Goal: Task Accomplishment & Management: Manage account settings

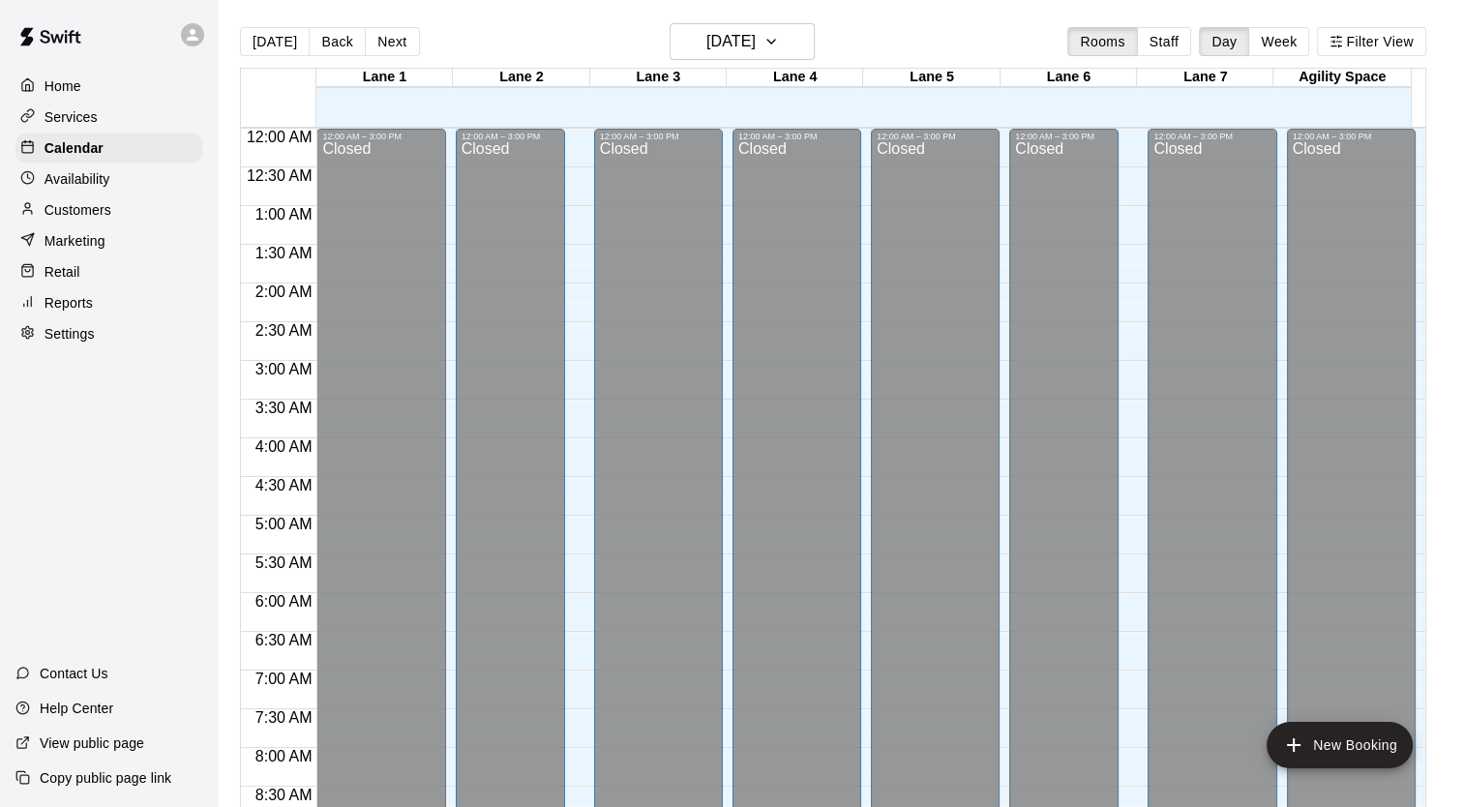
scroll to position [1098, 0]
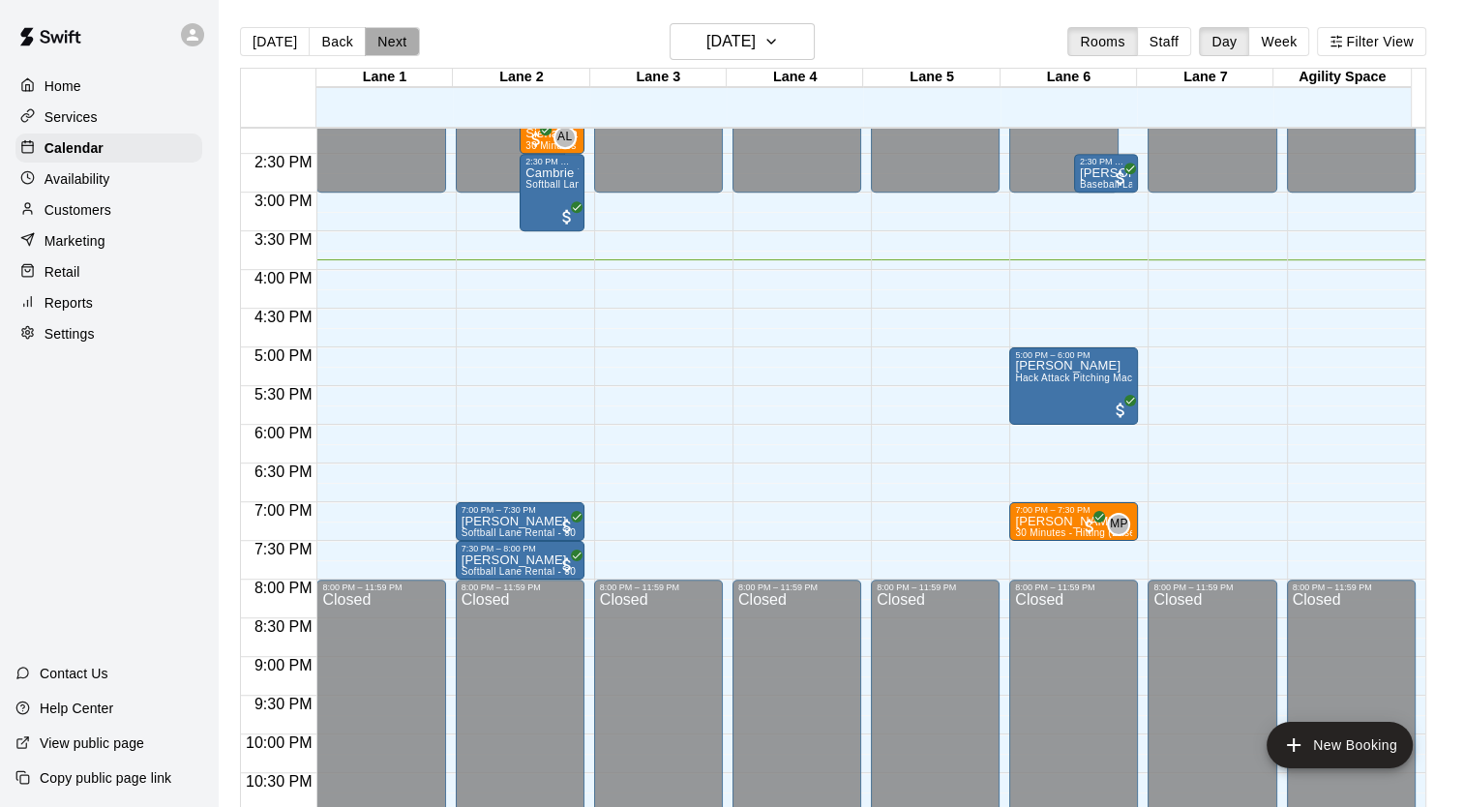
click at [390, 45] on button "Next" at bounding box center [392, 41] width 54 height 29
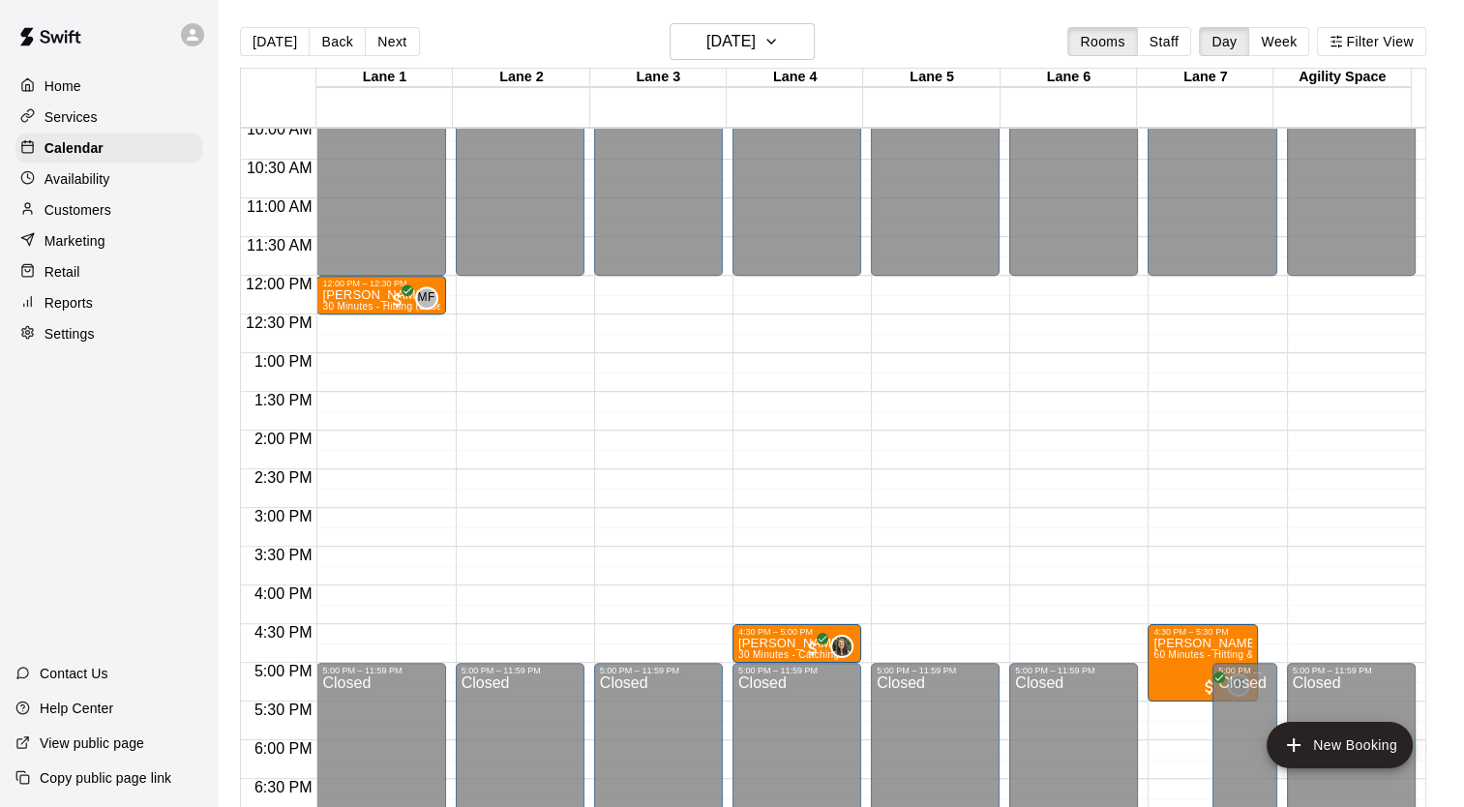
scroll to position [807, 0]
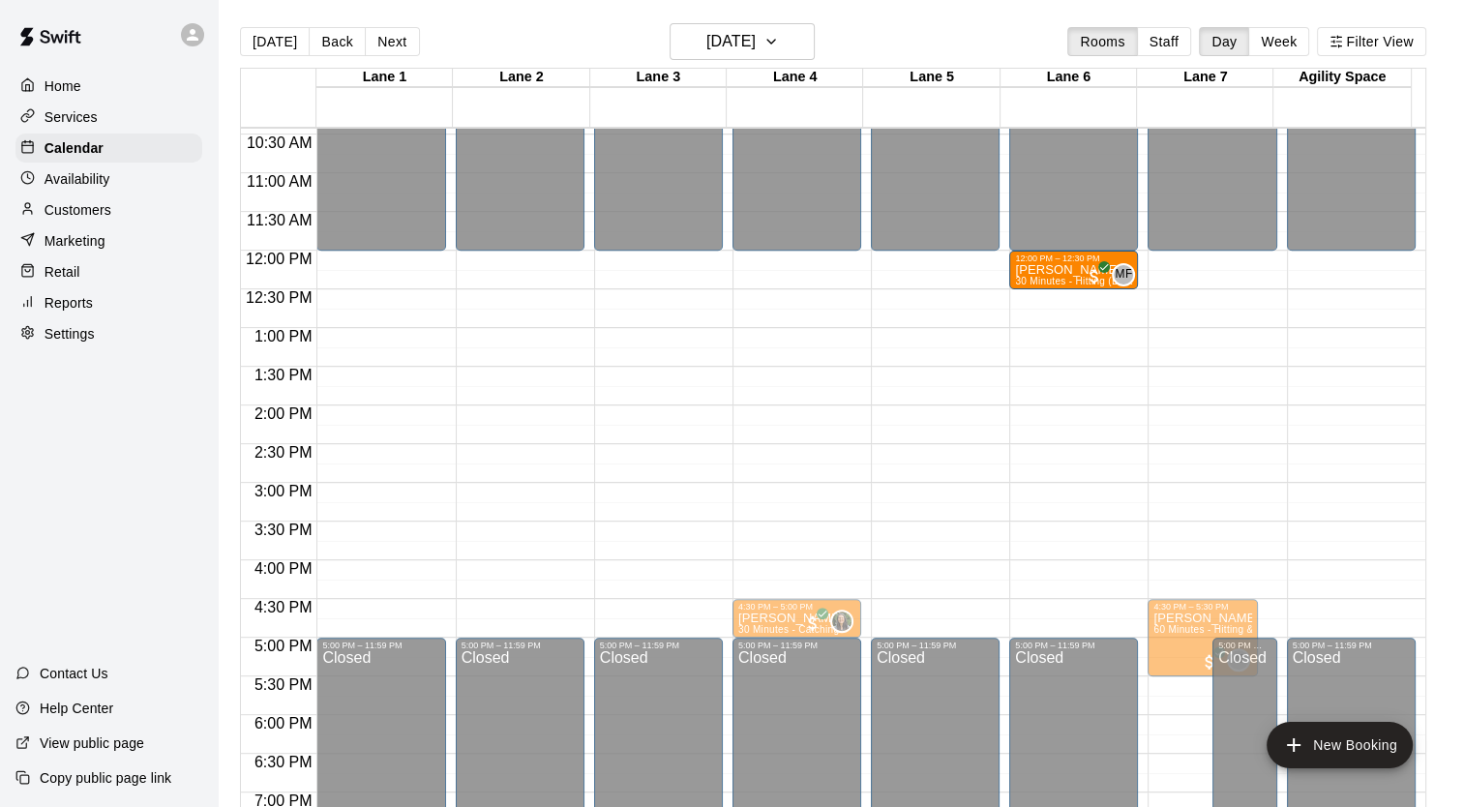
drag, startPoint x: 385, startPoint y: 269, endPoint x: 1071, endPoint y: 284, distance: 686.4
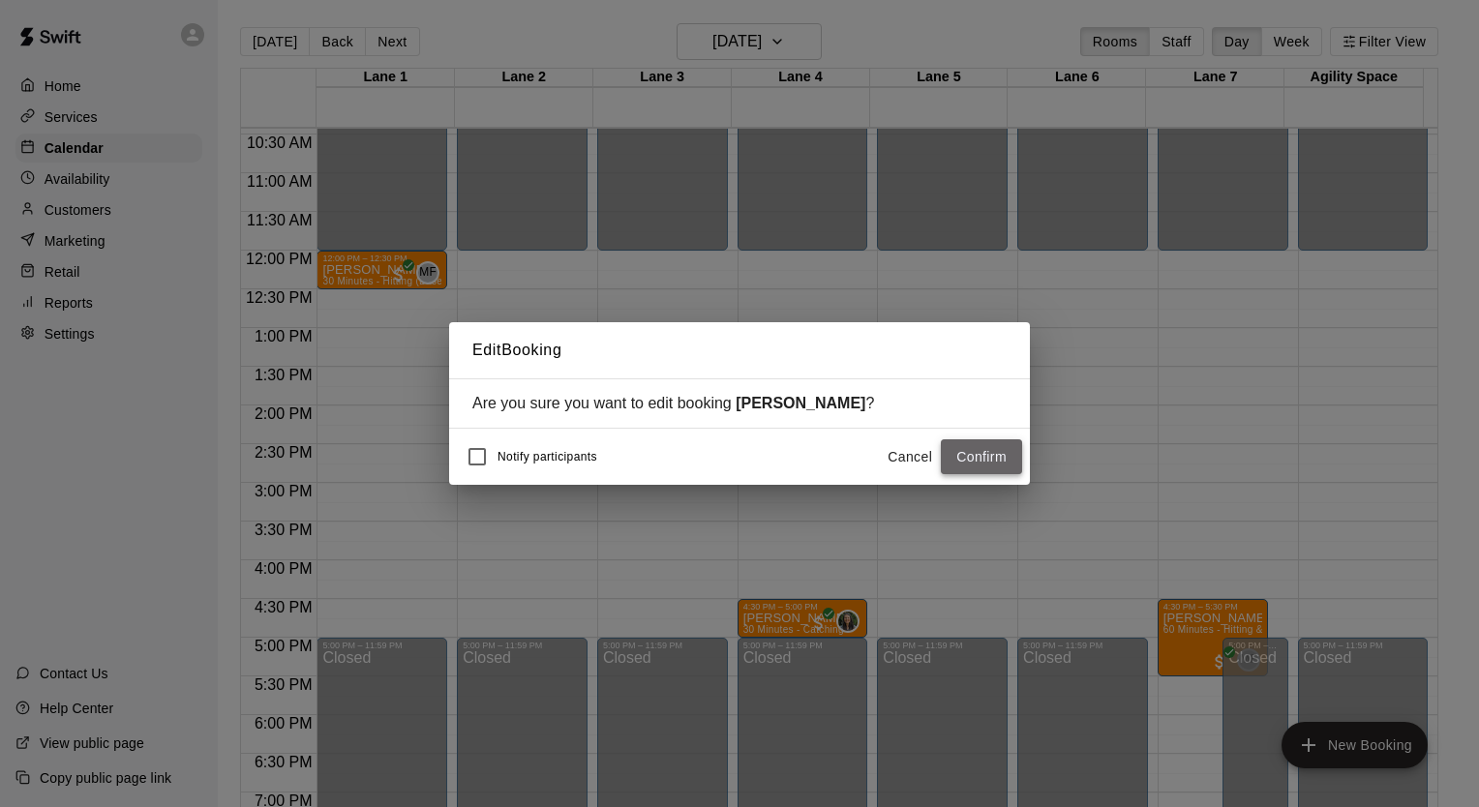
click at [998, 457] on button "Confirm" at bounding box center [981, 457] width 81 height 36
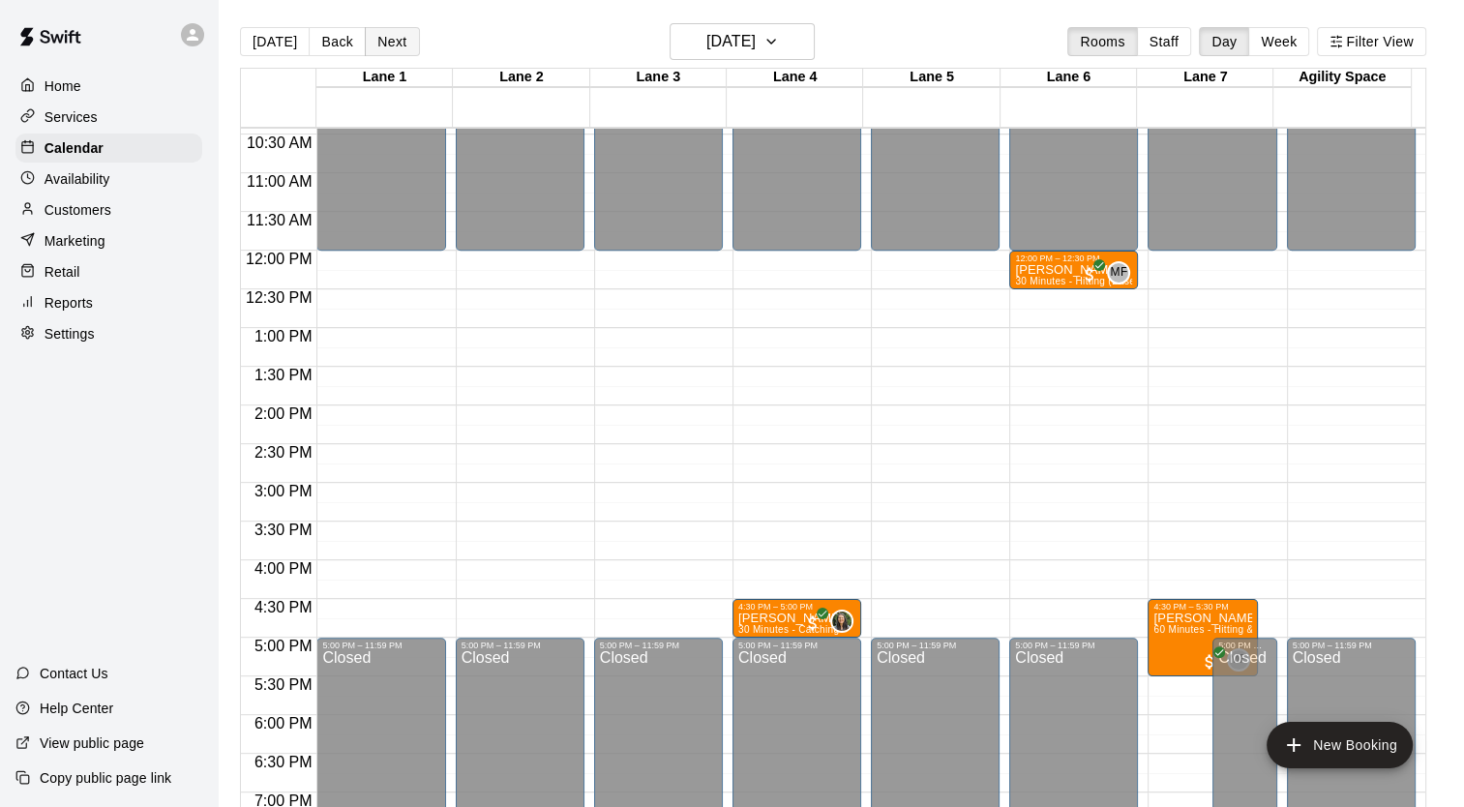
click at [376, 39] on button "Next" at bounding box center [392, 41] width 54 height 29
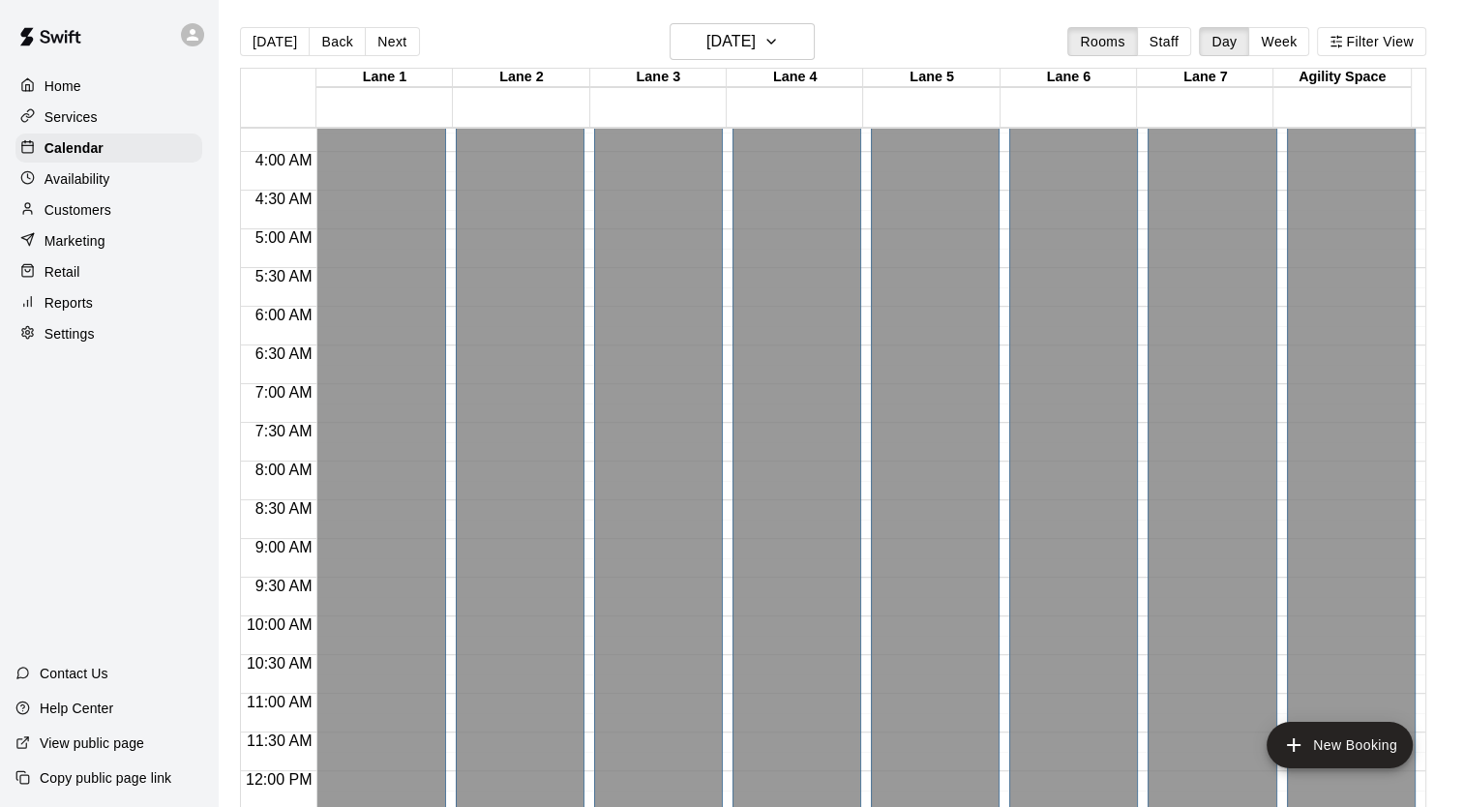
scroll to position [290, 0]
click at [276, 23] on div "[DATE] Back [DATE][DATE] Rooms Staff Day Week Filter View" at bounding box center [833, 45] width 1187 height 45
click at [269, 36] on button "[DATE]" at bounding box center [275, 41] width 70 height 29
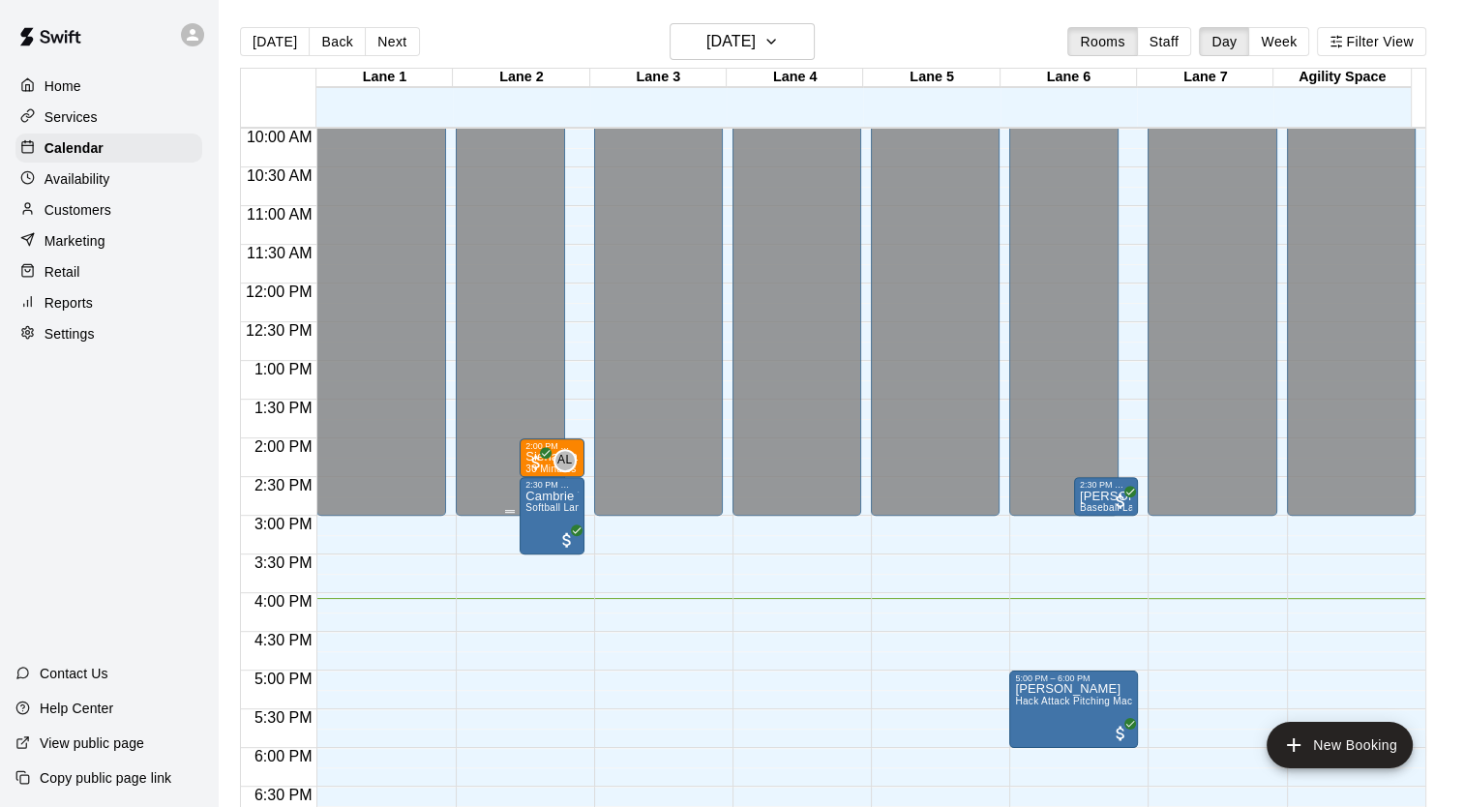
scroll to position [871, 0]
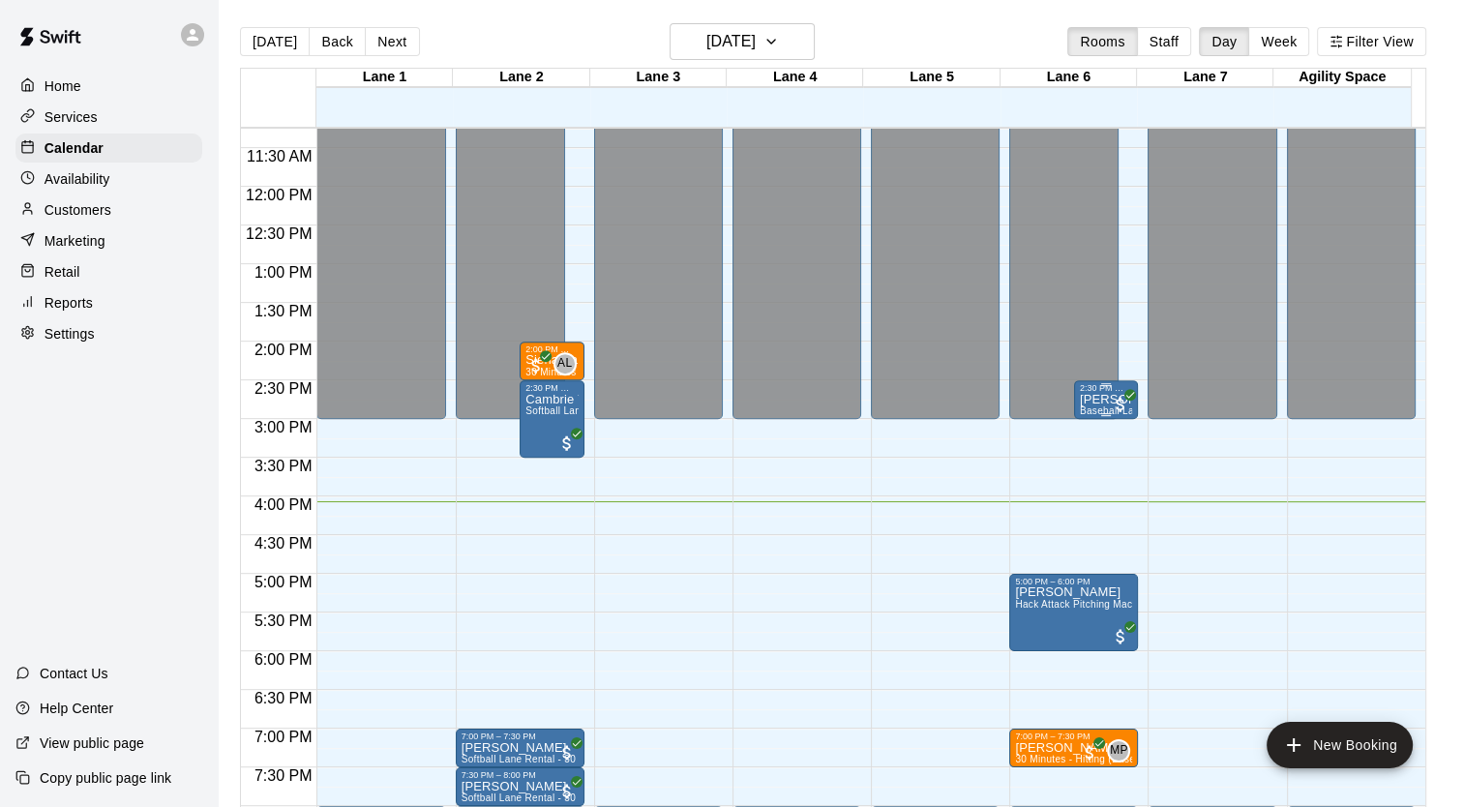
click at [1088, 400] on p "[PERSON_NAME]" at bounding box center [1106, 400] width 53 height 0
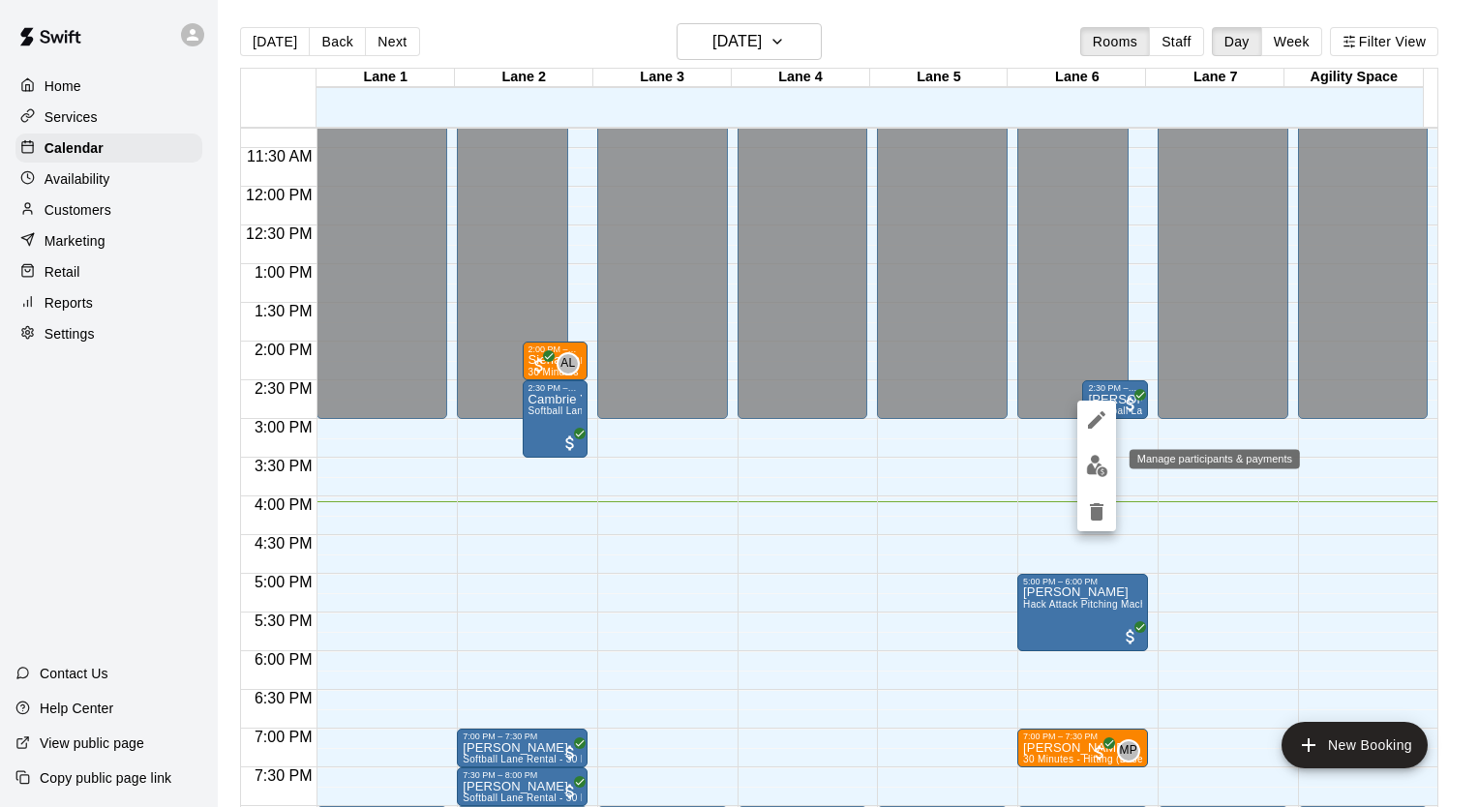
click at [1100, 463] on img "edit" at bounding box center [1097, 466] width 22 height 22
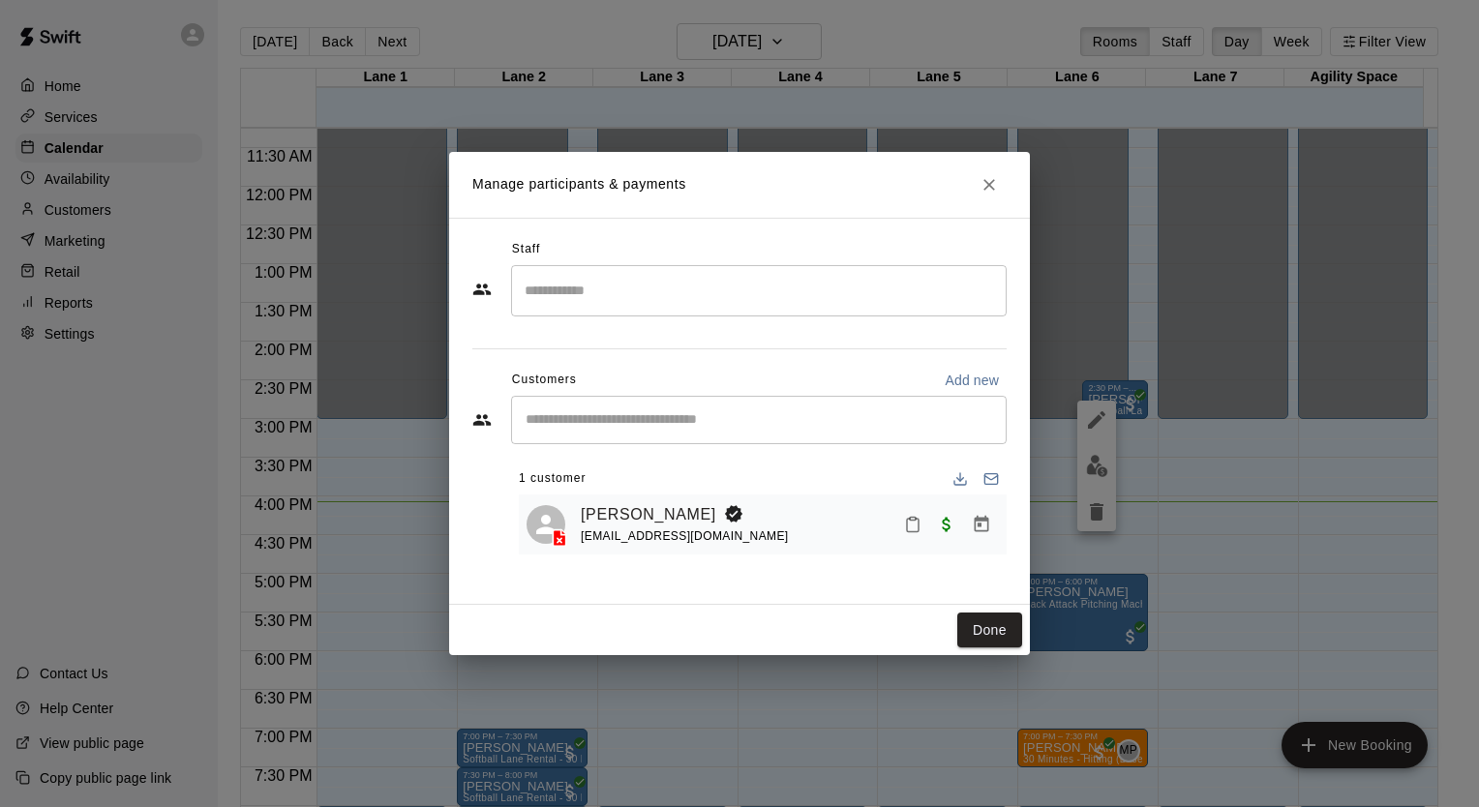
click at [910, 522] on icon "Mark attendance" at bounding box center [912, 524] width 17 height 17
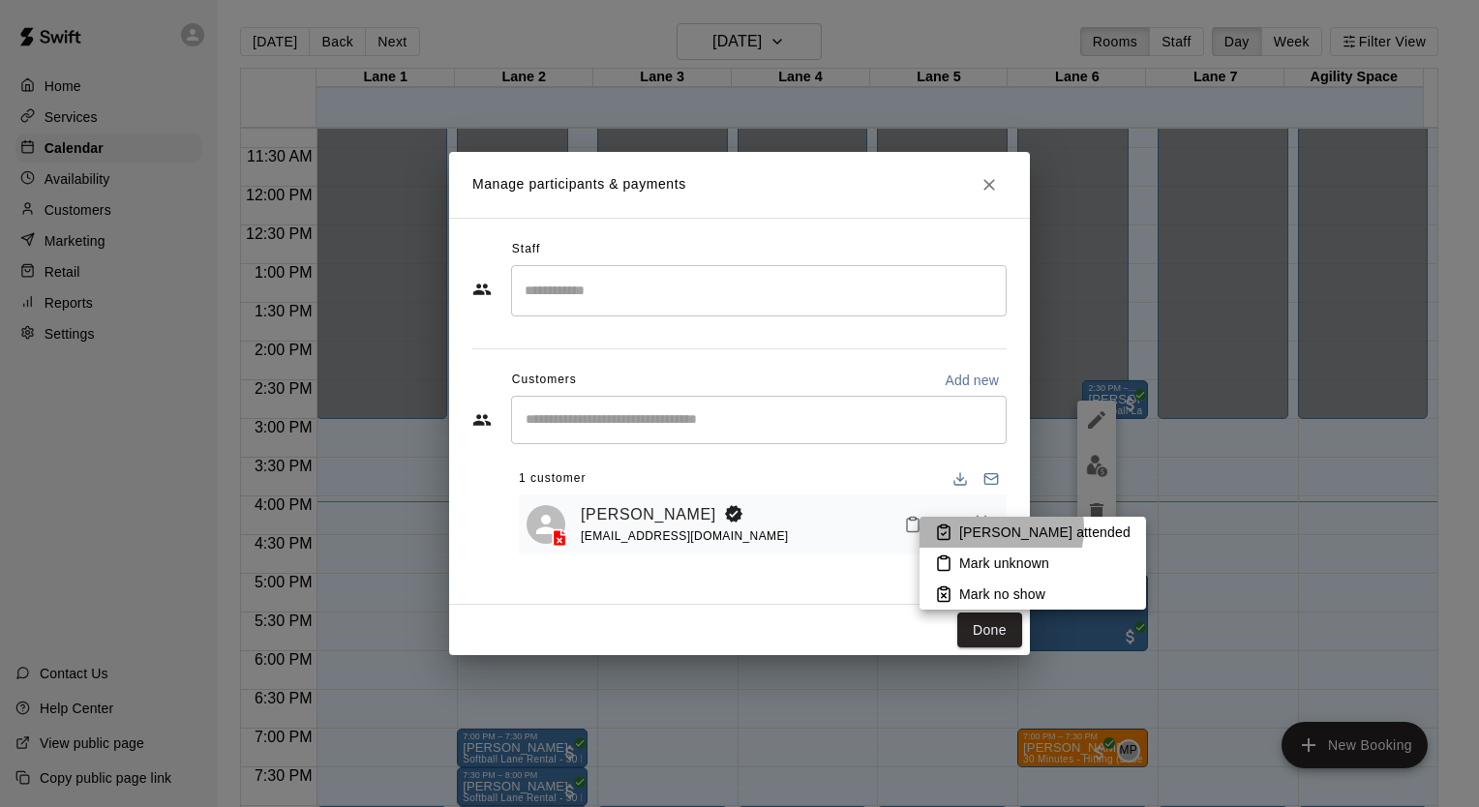
click at [1000, 528] on p "[PERSON_NAME] attended" at bounding box center [1044, 532] width 171 height 19
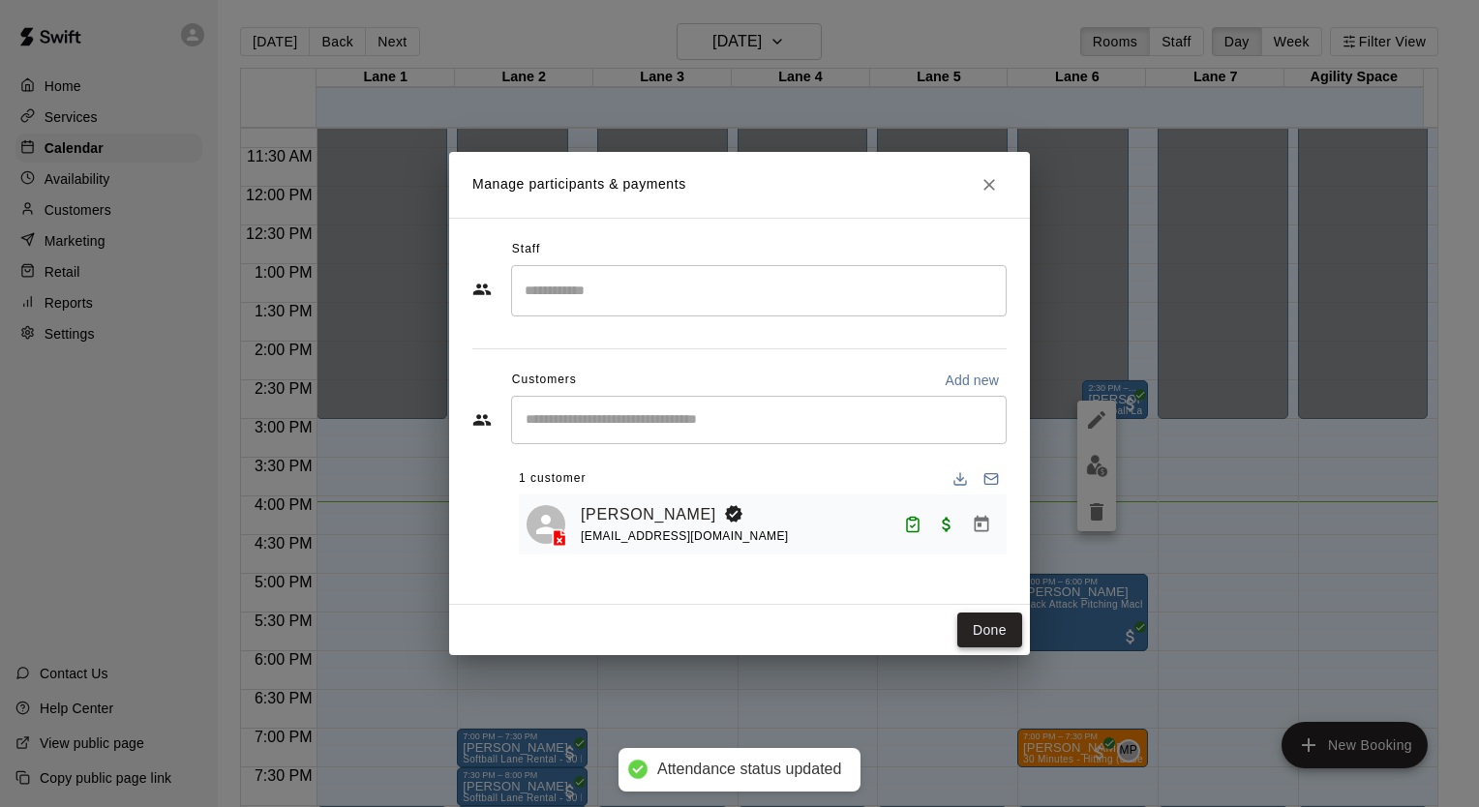
click at [978, 632] on button "Done" at bounding box center [989, 631] width 65 height 36
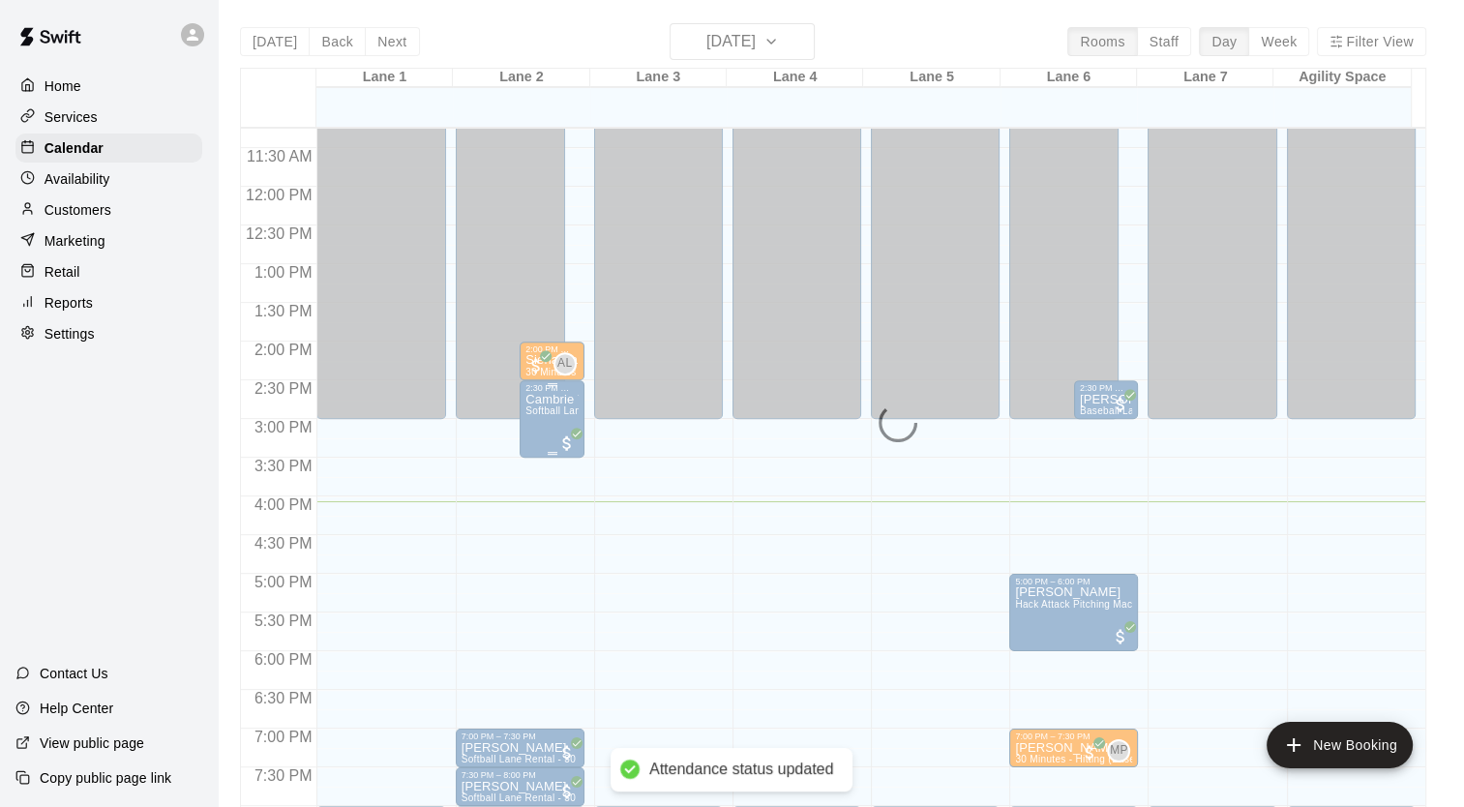
click at [541, 412] on span "Softball Lane Rental - 60 Minutes" at bounding box center [603, 411] width 154 height 11
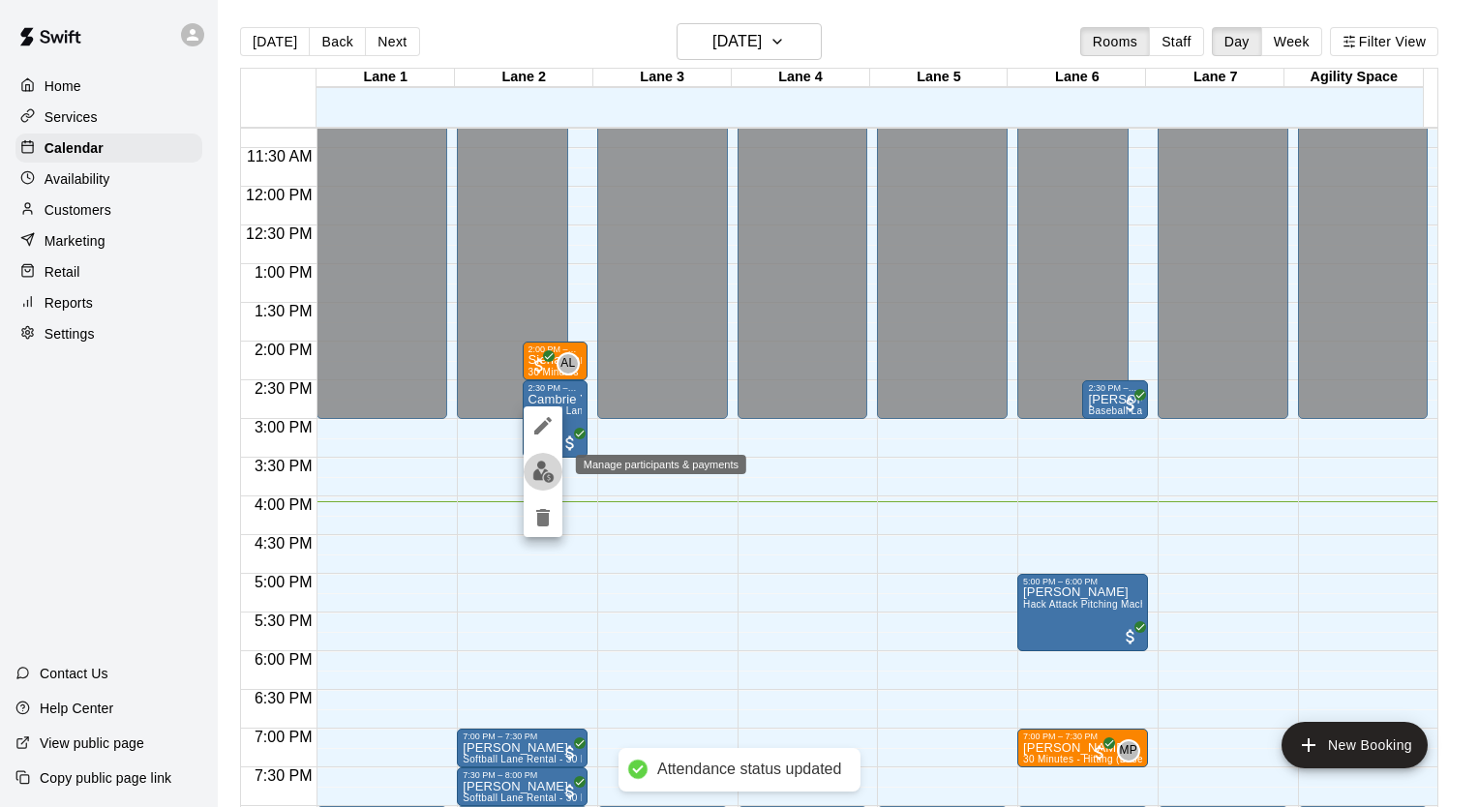
click at [534, 480] on img "edit" at bounding box center [543, 472] width 22 height 22
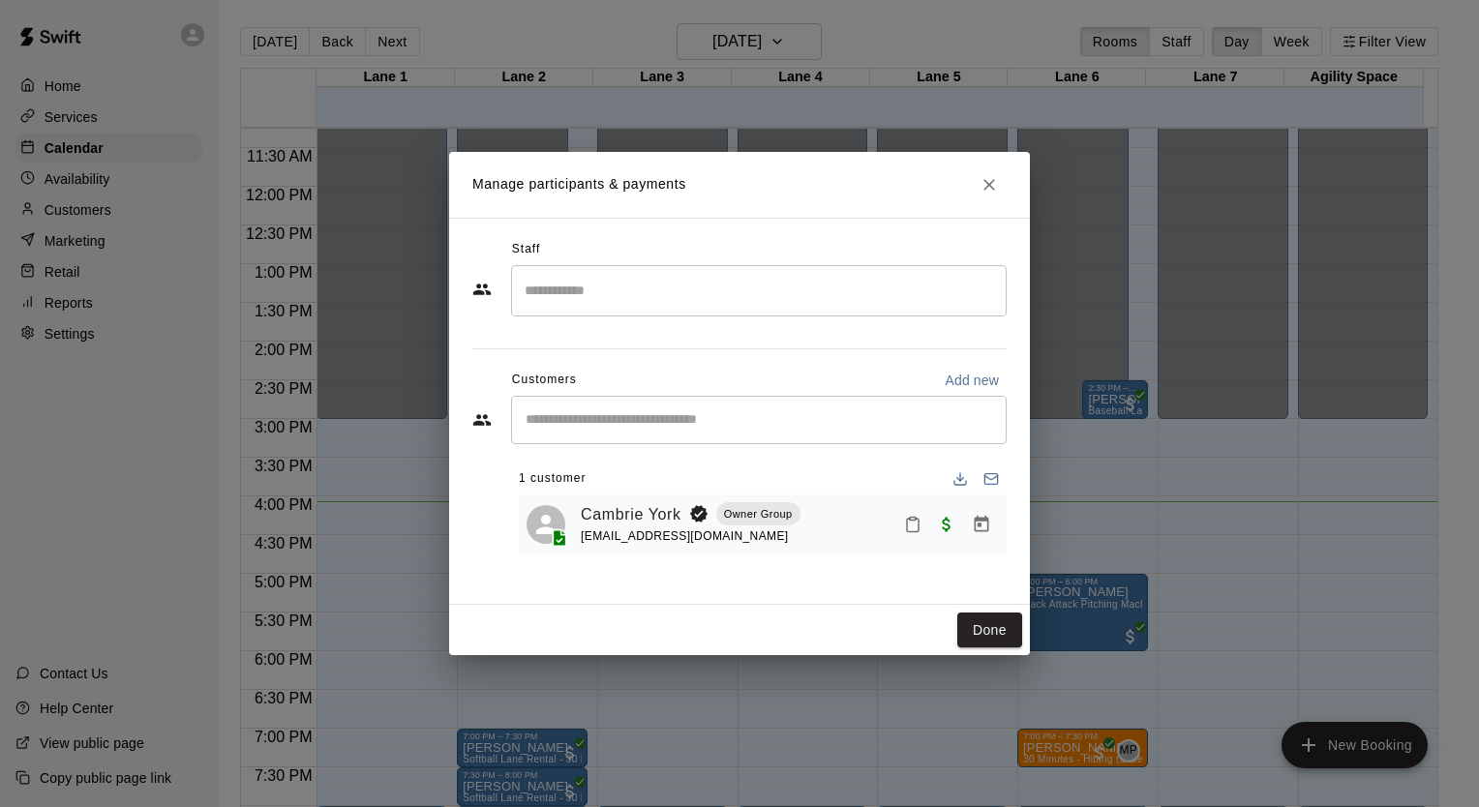
click at [918, 521] on icon "Mark attendance" at bounding box center [913, 526] width 12 height 14
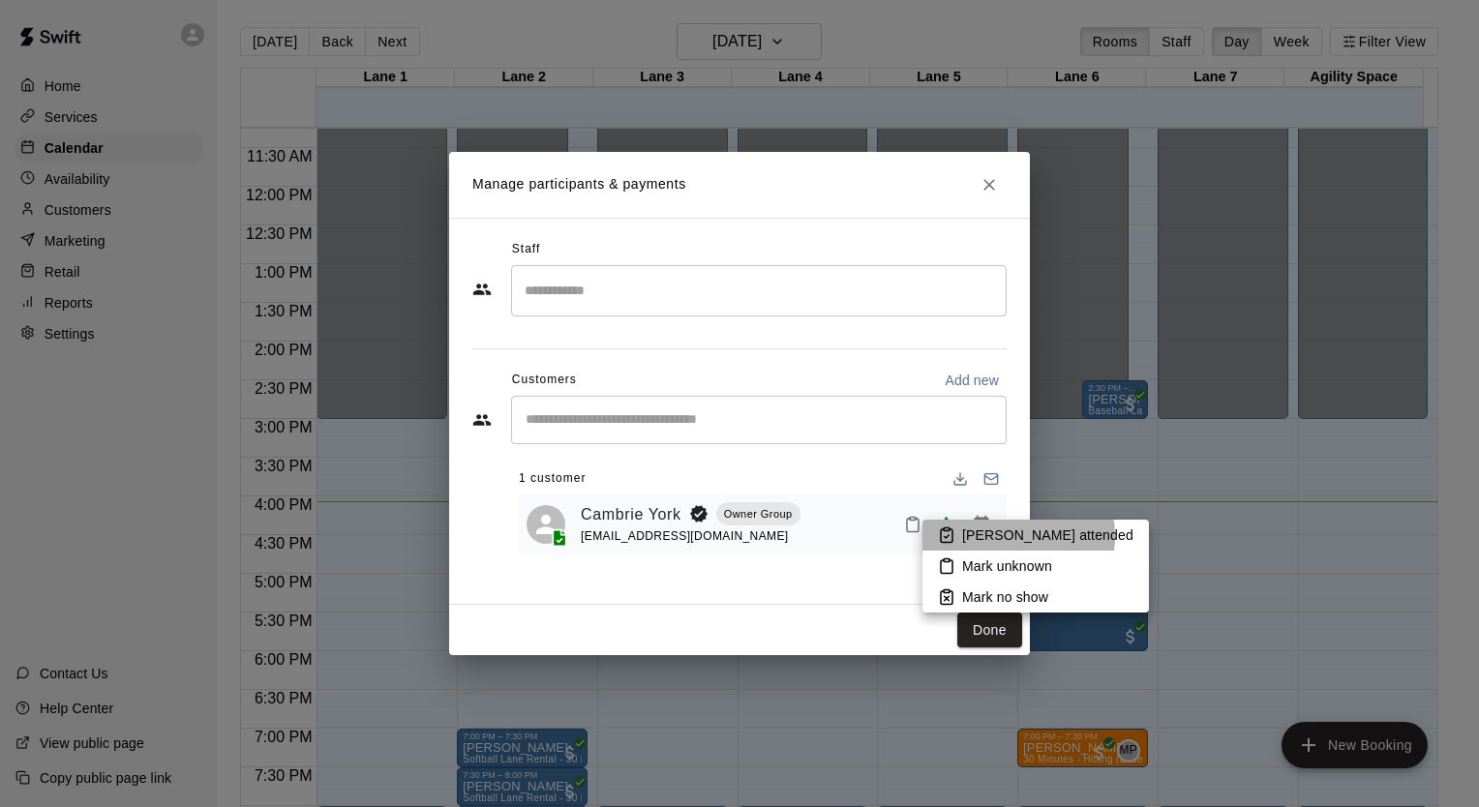
click at [1017, 536] on p "[PERSON_NAME] attended" at bounding box center [1047, 535] width 171 height 19
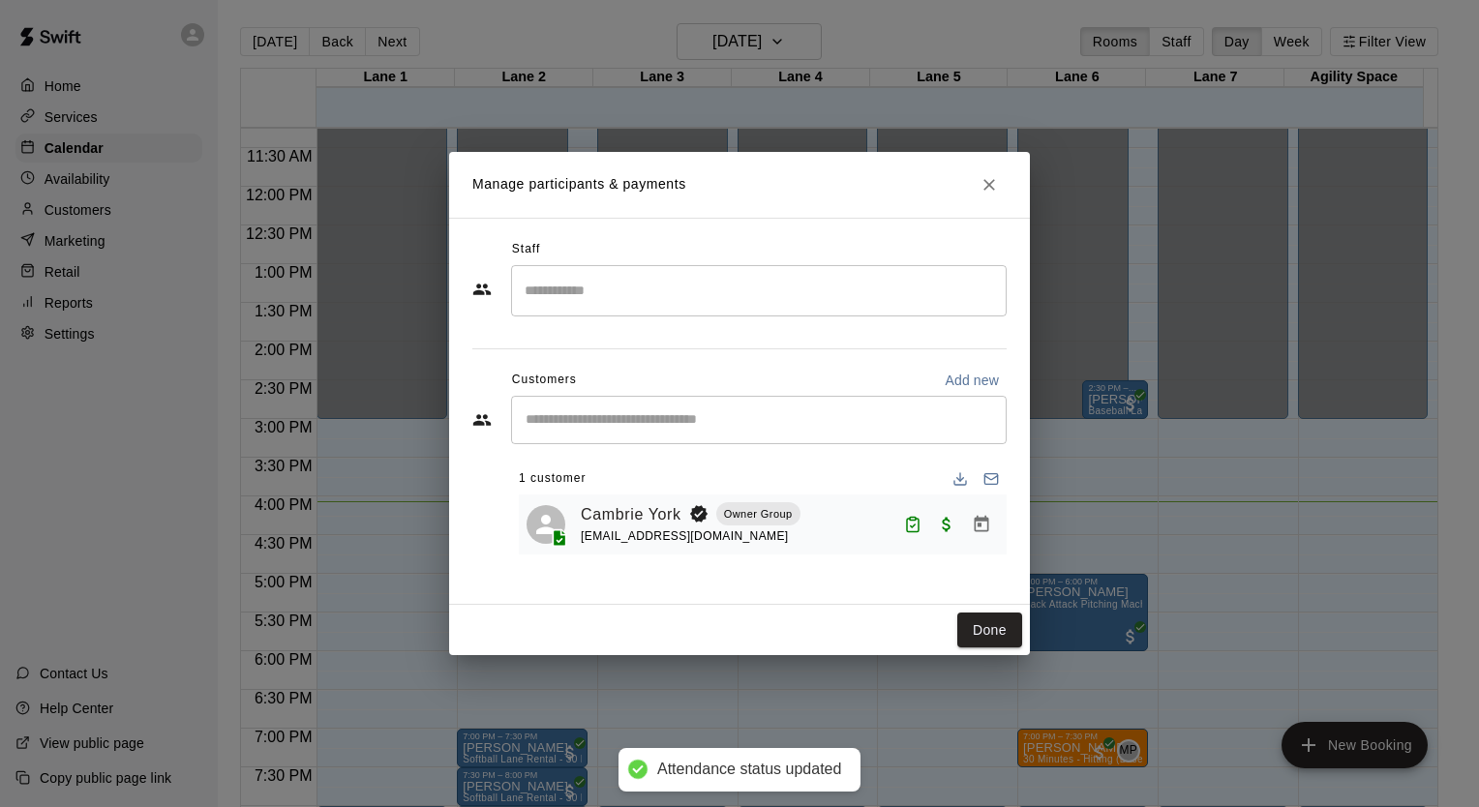
click at [995, 624] on button "Done" at bounding box center [989, 631] width 65 height 36
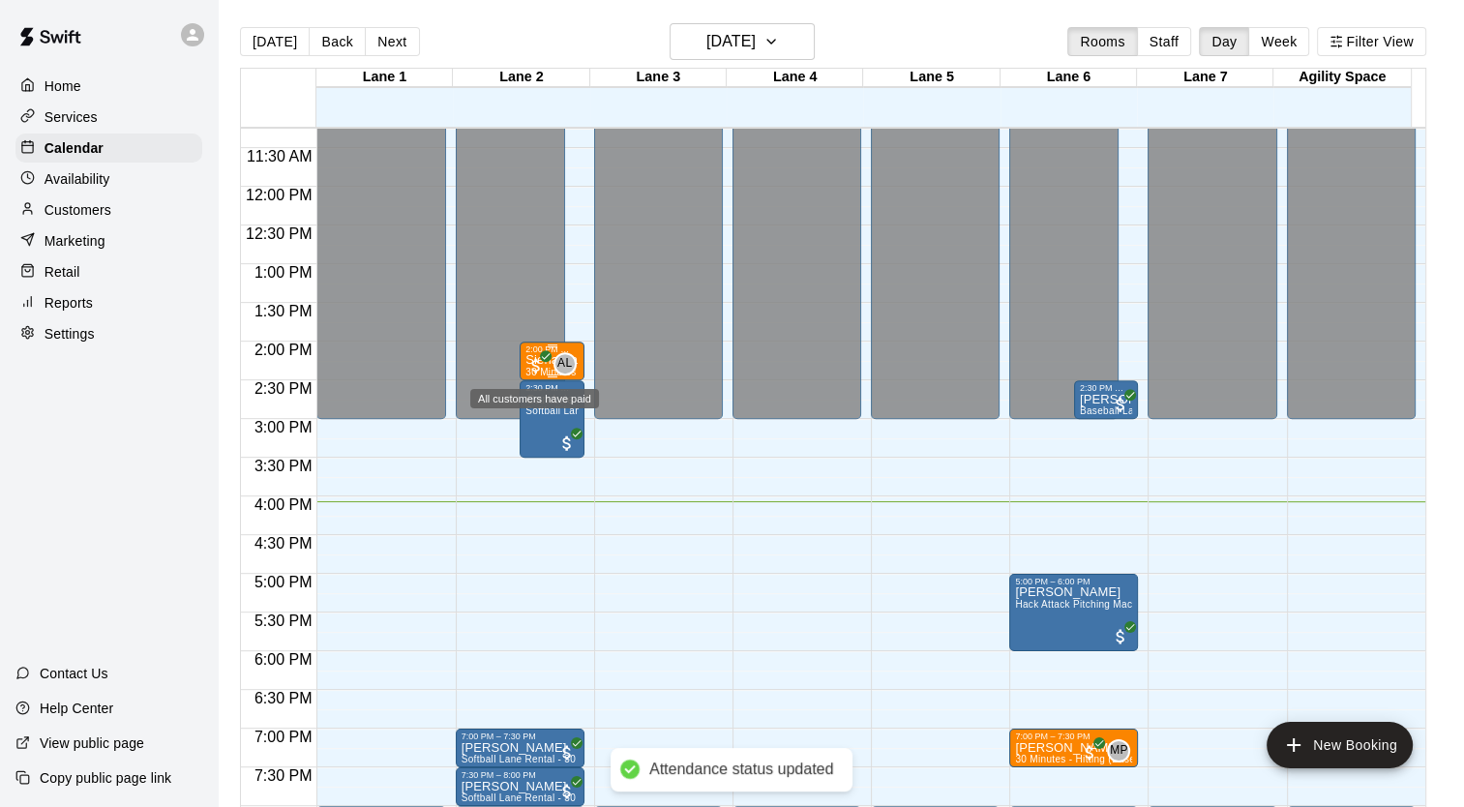
click at [534, 362] on span "All customers have paid" at bounding box center [536, 365] width 19 height 19
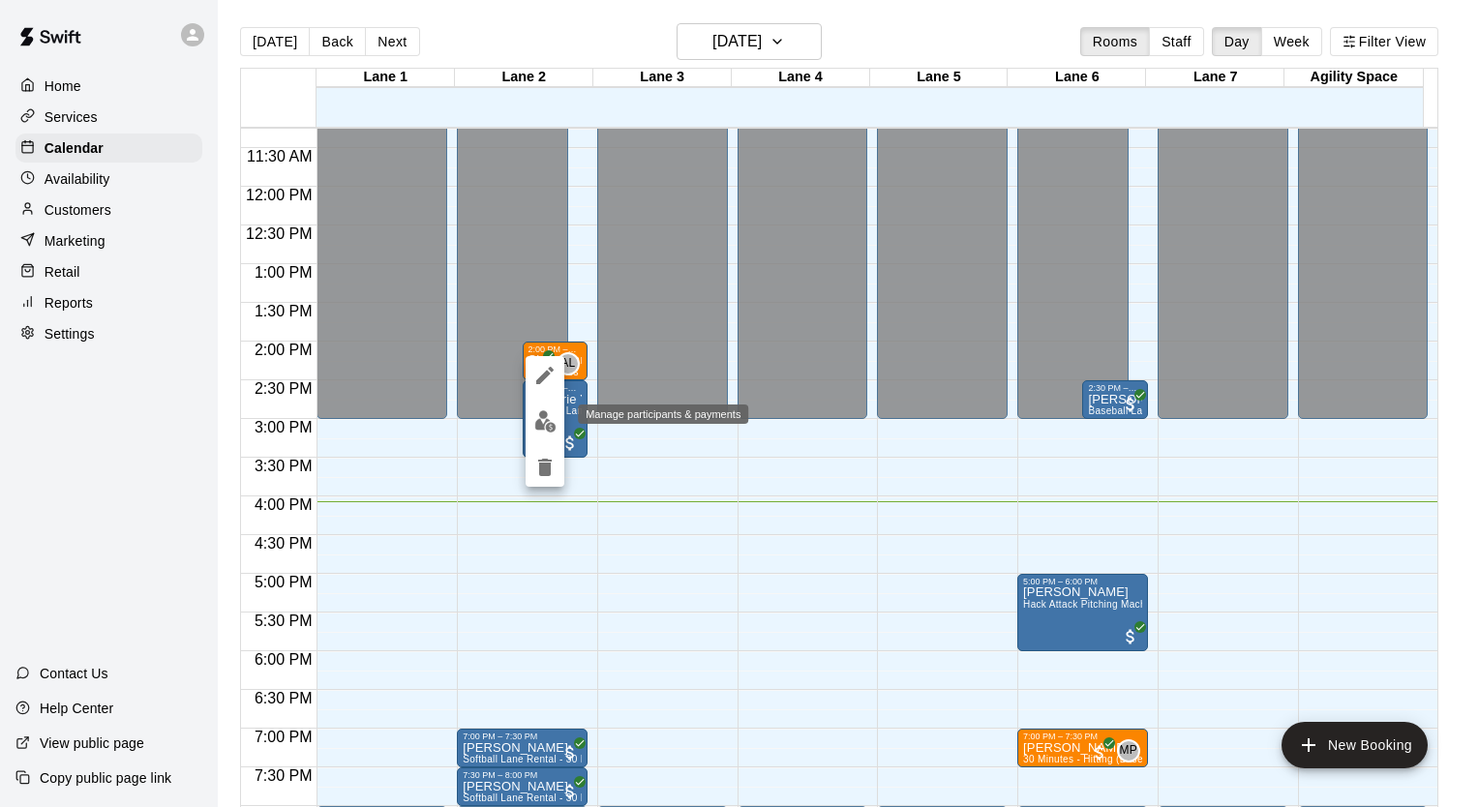
click at [550, 421] on img "edit" at bounding box center [545, 421] width 22 height 22
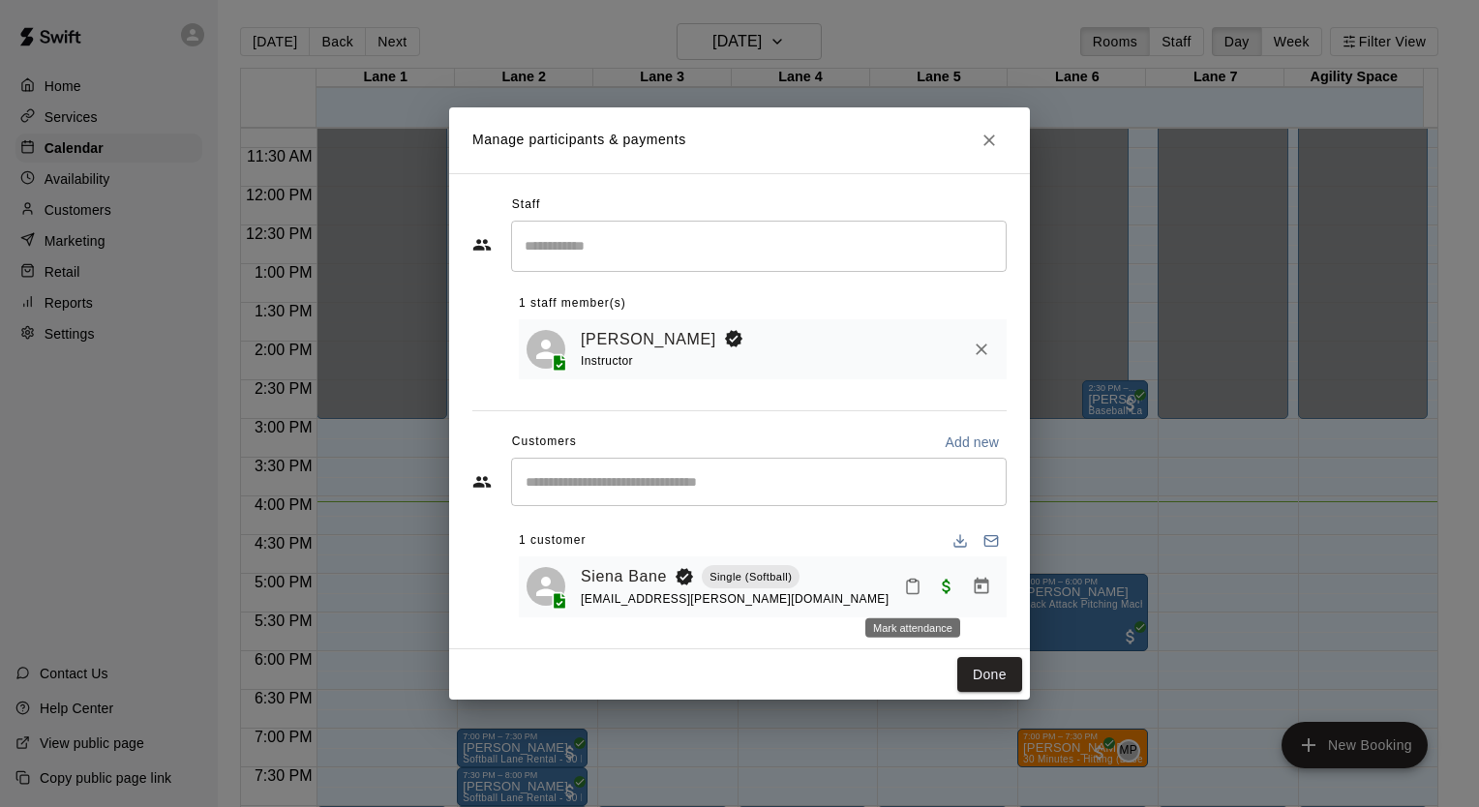
click at [909, 590] on icon "Mark attendance" at bounding box center [912, 586] width 17 height 17
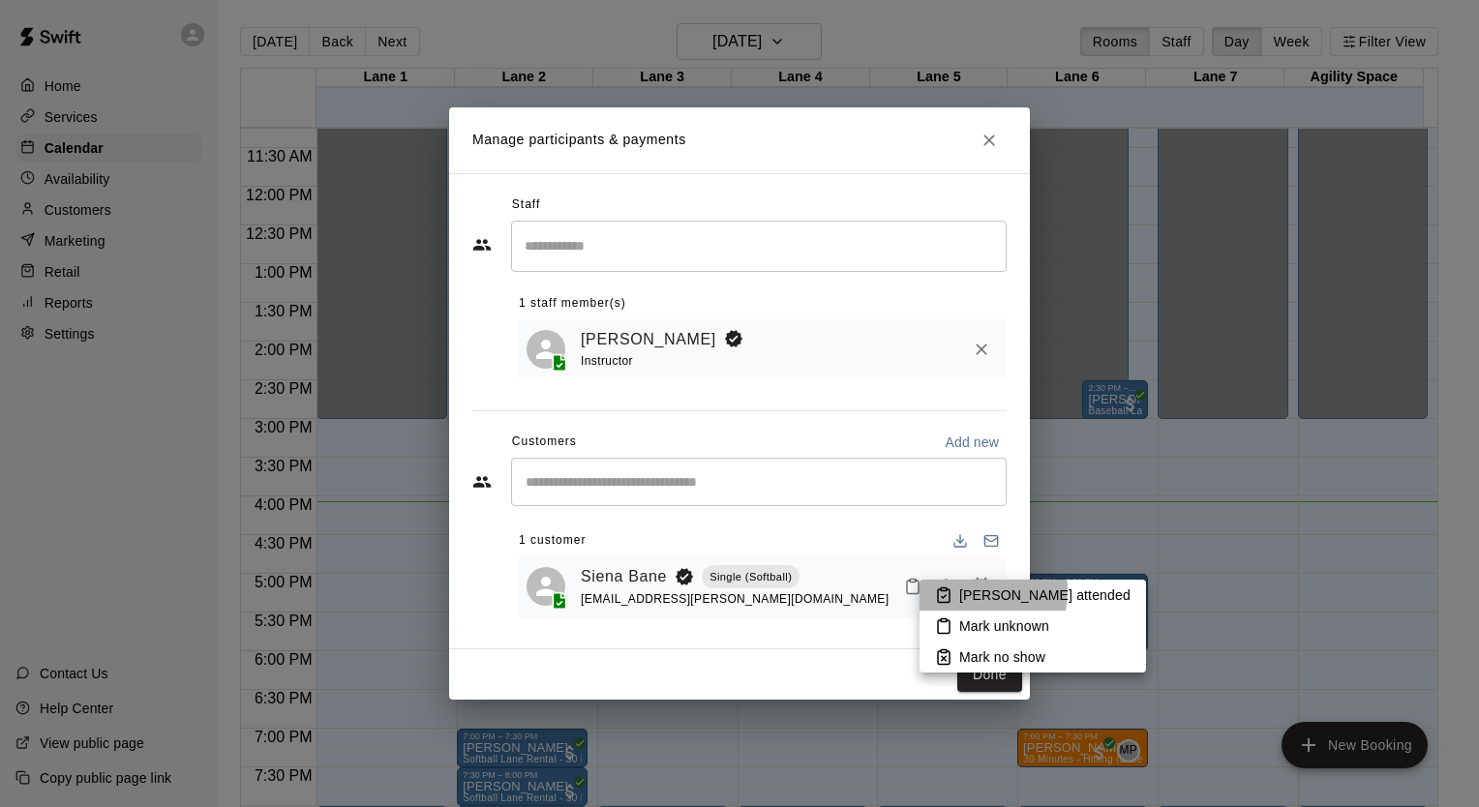
click at [959, 590] on p "[PERSON_NAME] attended" at bounding box center [1044, 595] width 171 height 19
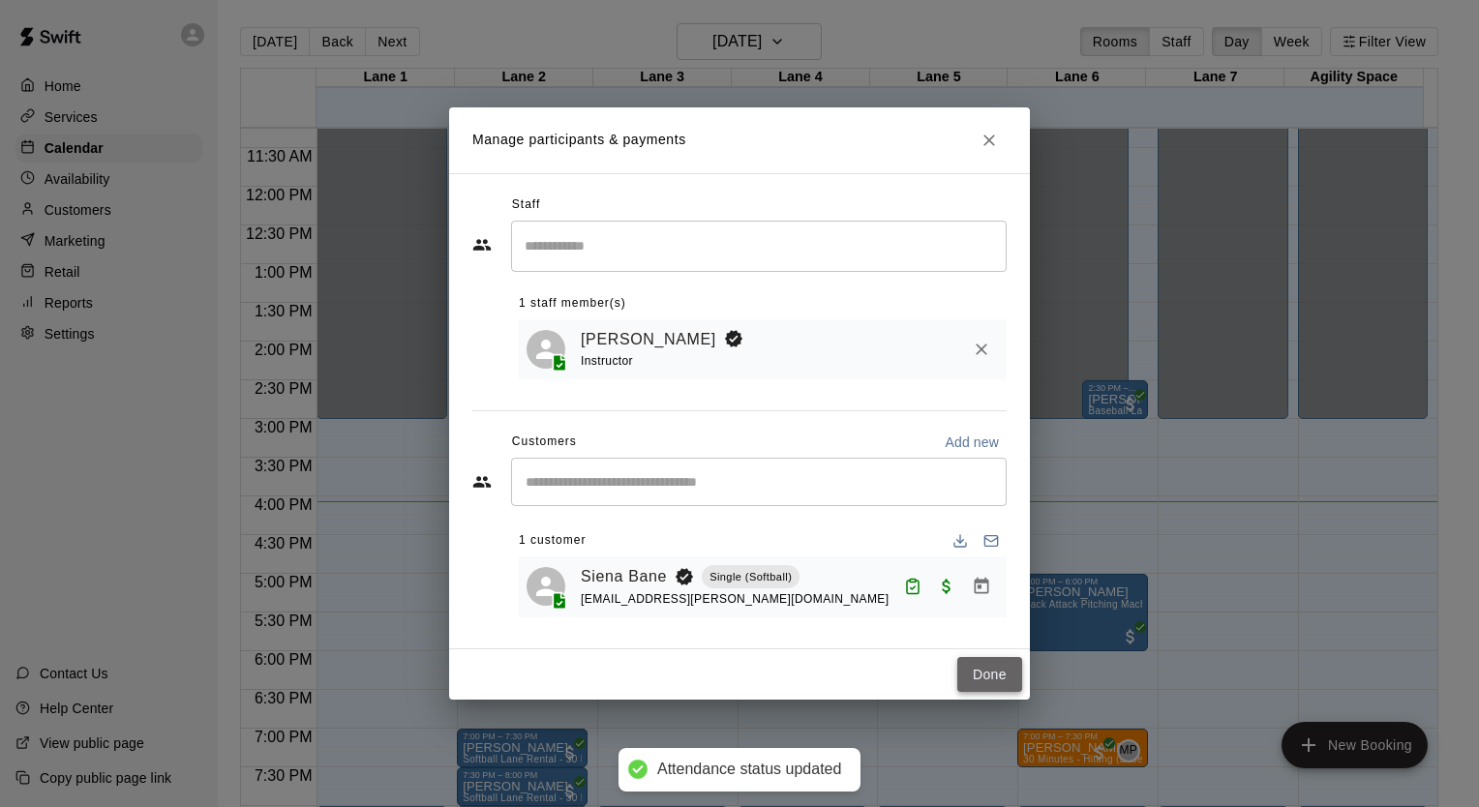
click at [993, 673] on button "Done" at bounding box center [989, 675] width 65 height 36
